Goal: Transaction & Acquisition: Purchase product/service

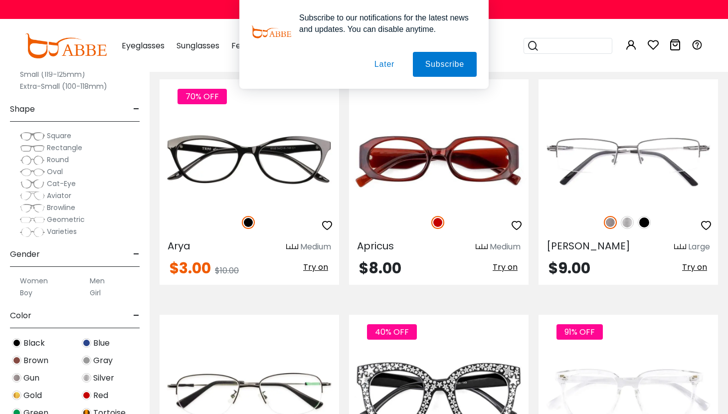
scroll to position [1637, 0]
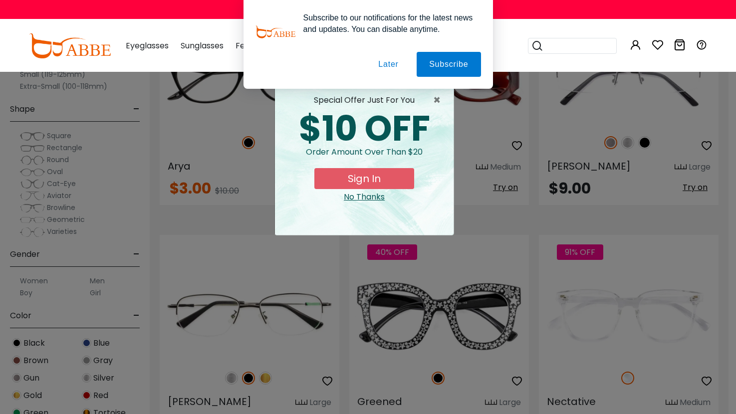
drag, startPoint x: 733, startPoint y: 24, endPoint x: 748, endPoint y: 139, distance: 115.7
click at [401, 64] on button "Later" at bounding box center [388, 64] width 45 height 25
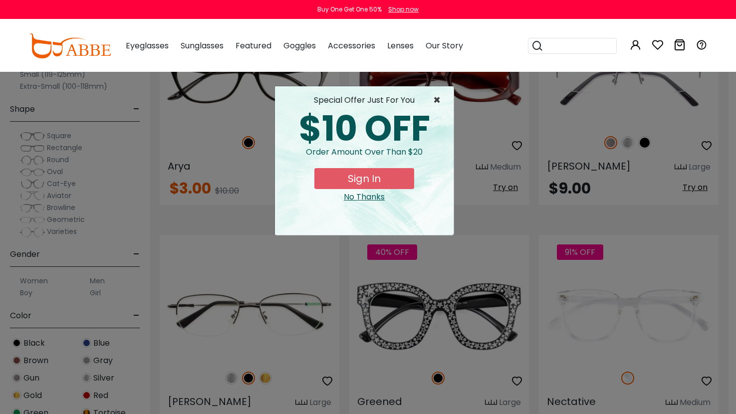
click at [436, 99] on span "×" at bounding box center [439, 100] width 12 height 12
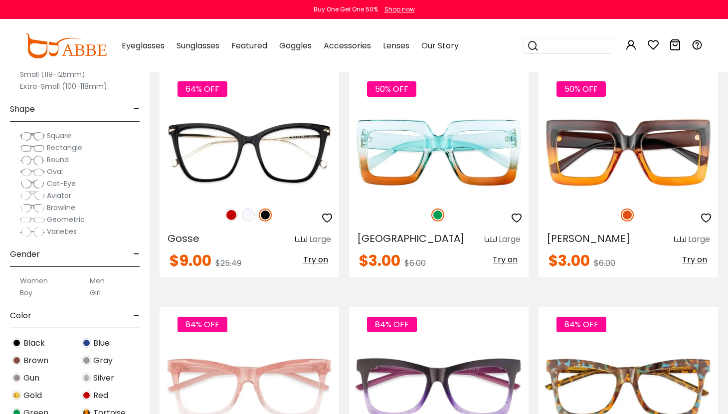
scroll to position [2639, 0]
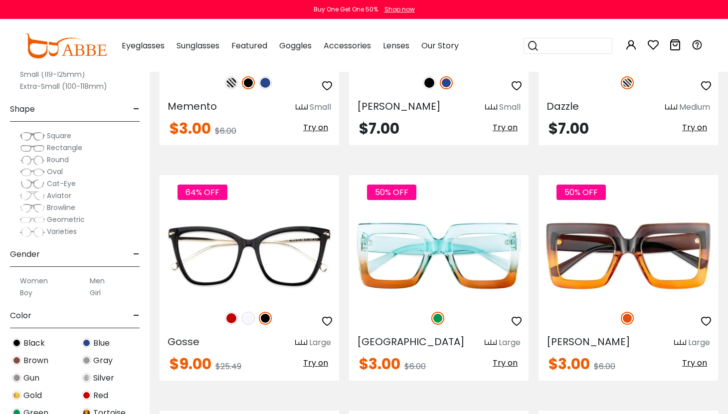
click at [37, 163] on img at bounding box center [32, 160] width 25 height 10
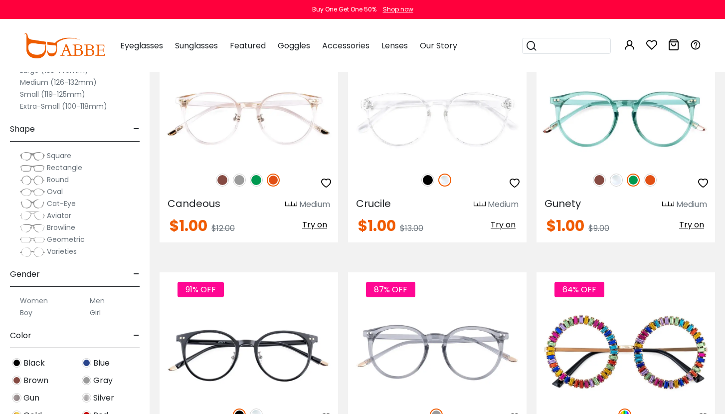
scroll to position [438, 0]
